Goal: Check status: Check status

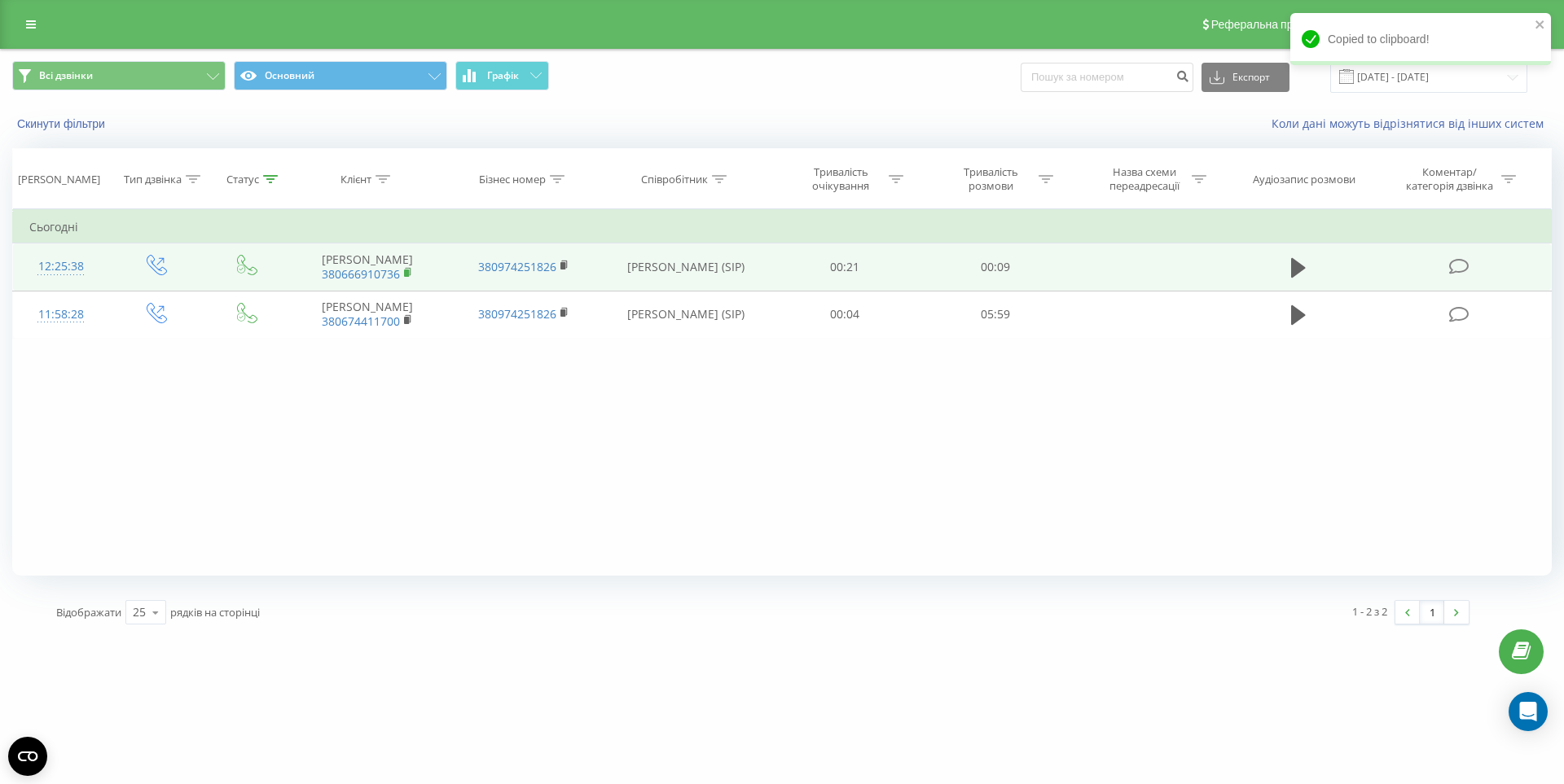
click at [406, 273] on rect at bounding box center [406, 273] width 5 height 7
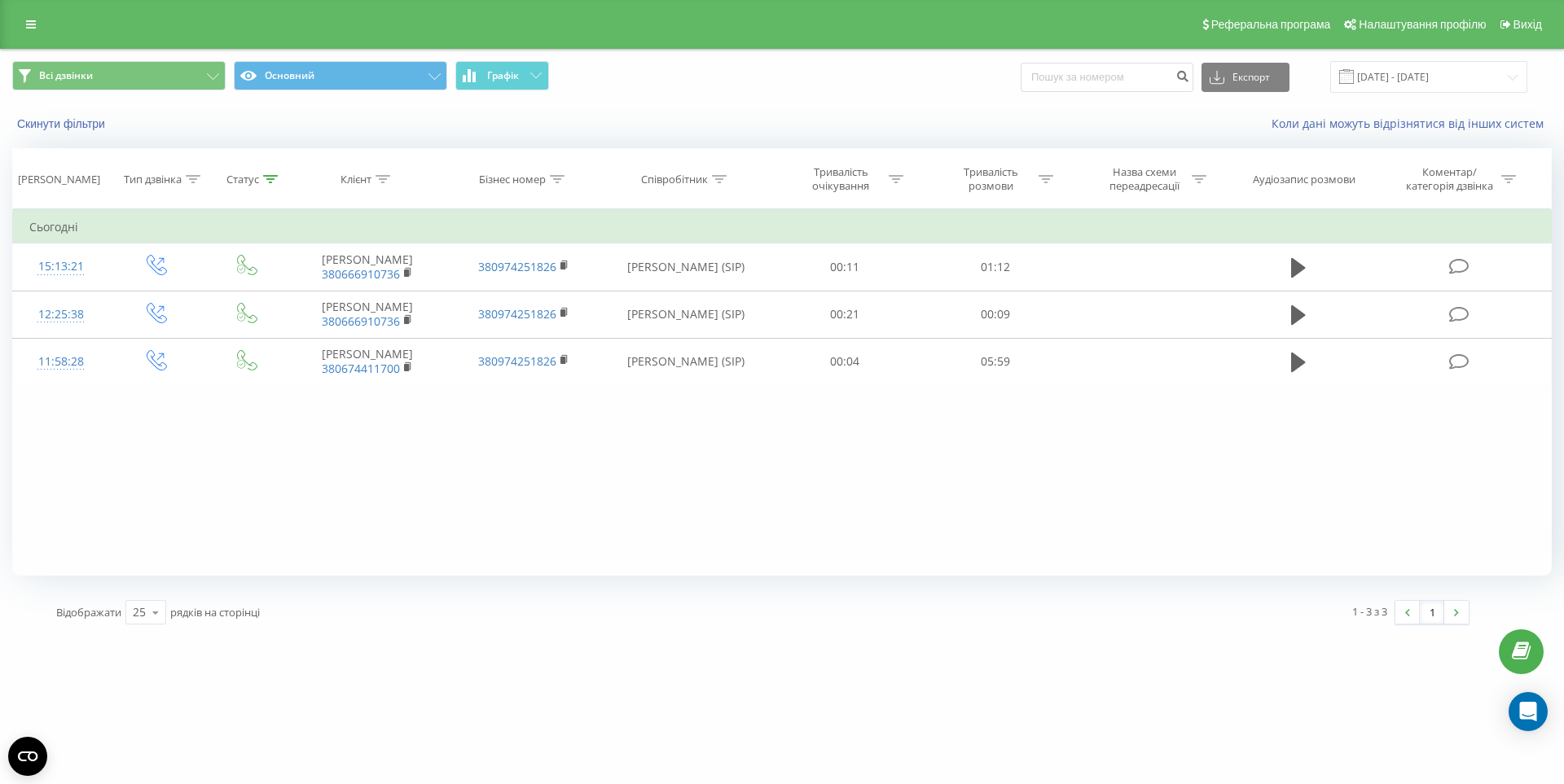
click at [916, 488] on div "Фільтрувати за умовою Дорівнює Введіть значення Скасувати OK Фільтрувати за умо…" at bounding box center [782, 392] width 1540 height 366
